Goal: Task Accomplishment & Management: Manage account settings

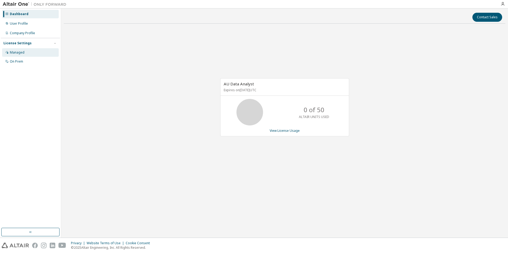
click at [15, 55] on div "Managed" at bounding box center [30, 52] width 57 height 8
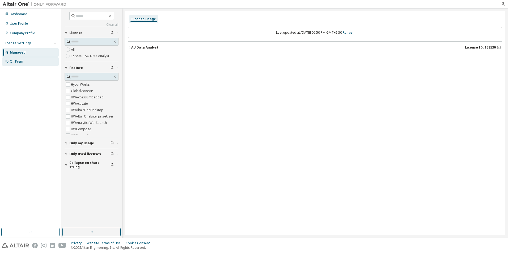
click at [33, 59] on div "On Prem" at bounding box center [30, 61] width 57 height 8
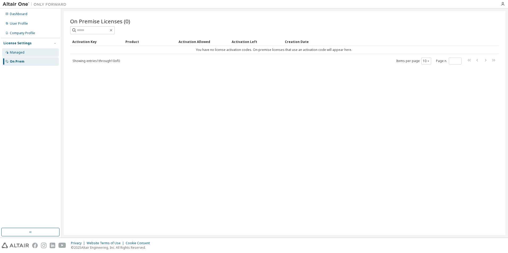
click at [35, 52] on div "Managed" at bounding box center [30, 52] width 57 height 8
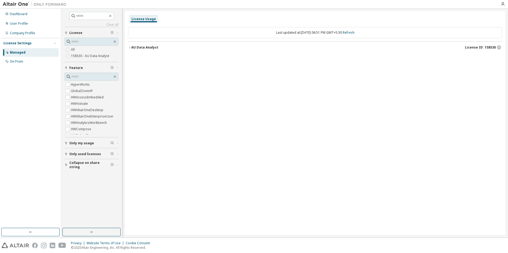
click at [93, 154] on span "Only used licenses" at bounding box center [85, 154] width 32 height 4
click at [21, 25] on div "User Profile" at bounding box center [19, 24] width 18 height 4
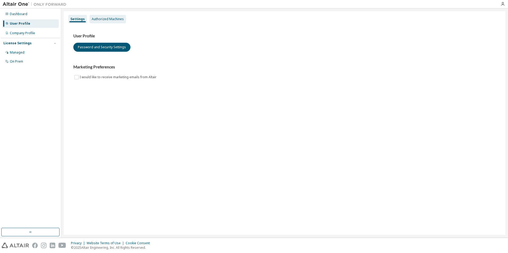
click at [110, 19] on div "Authorized Machines" at bounding box center [108, 19] width 32 height 4
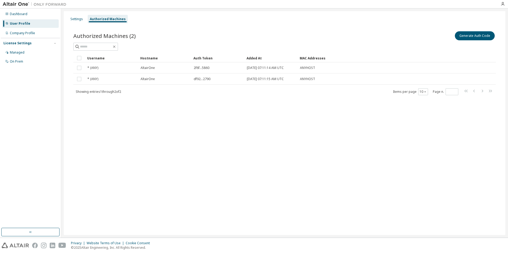
click at [78, 24] on div "Authorized Machines (2) Generate Auth Code Clear Load Save Save As Field Operat…" at bounding box center [284, 66] width 435 height 85
click at [77, 23] on div "Settings" at bounding box center [76, 19] width 17 height 8
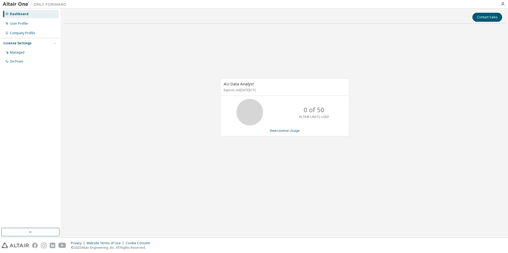
click at [288, 127] on div "AU Data Analyst Expires on [DATE] UTC 0 of 50 ALTAIR UNITS USED View License Us…" at bounding box center [284, 107] width 129 height 58
click at [287, 130] on link "View License Usage" at bounding box center [284, 131] width 30 height 5
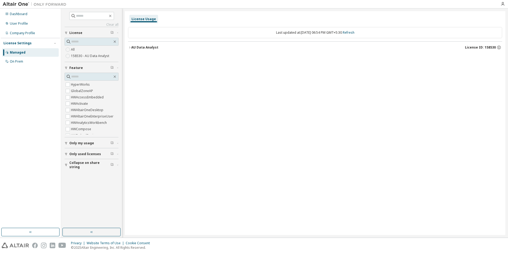
click at [132, 45] on div "AU Data Analyst" at bounding box center [144, 47] width 27 height 4
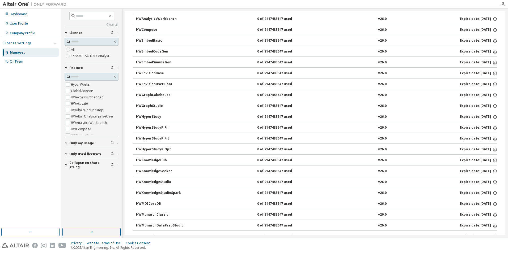
scroll to position [186, 0]
